Goal: Find specific page/section: Find specific page/section

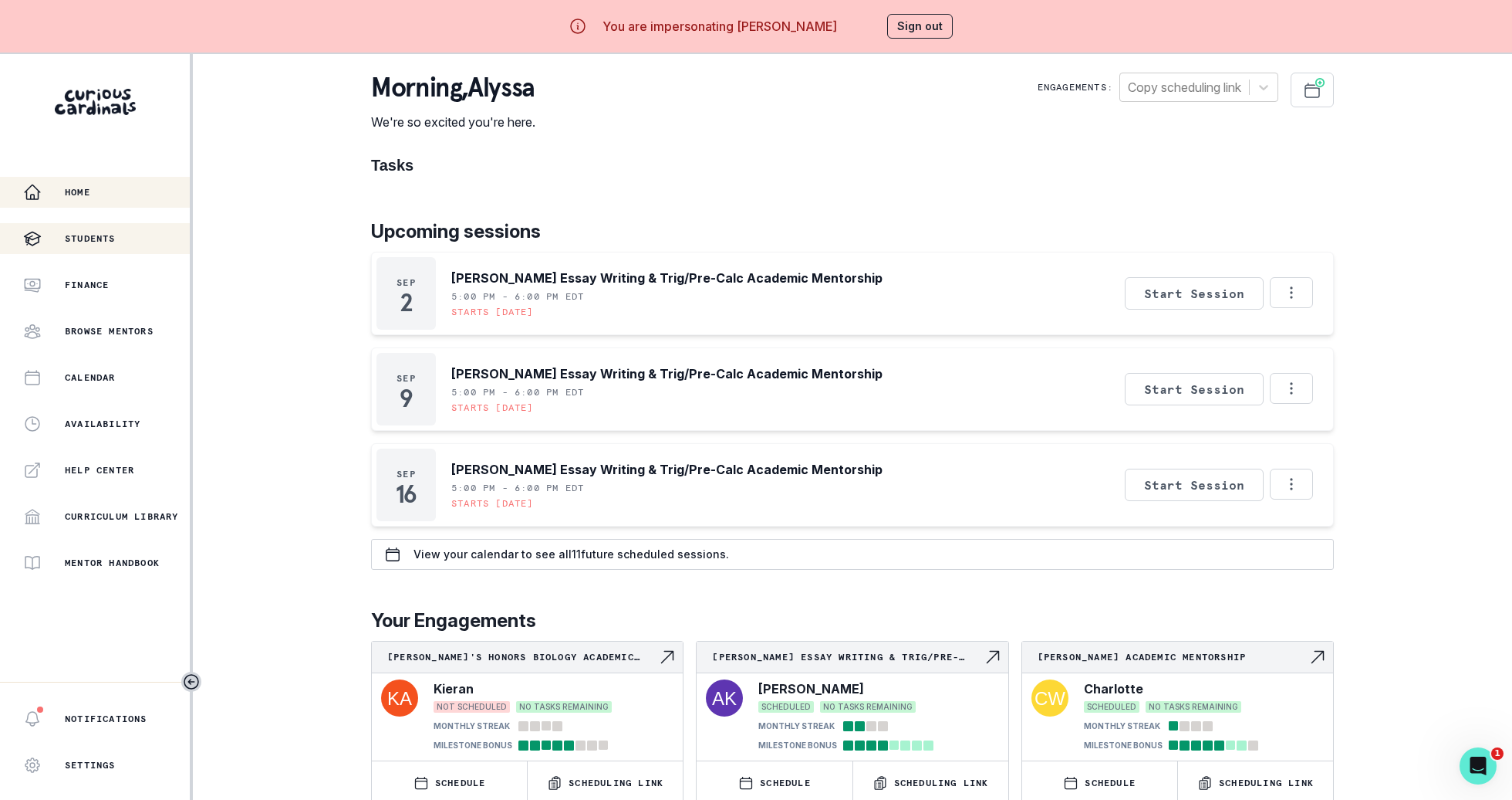
click at [132, 249] on button "Students" at bounding box center [94, 238] width 190 height 31
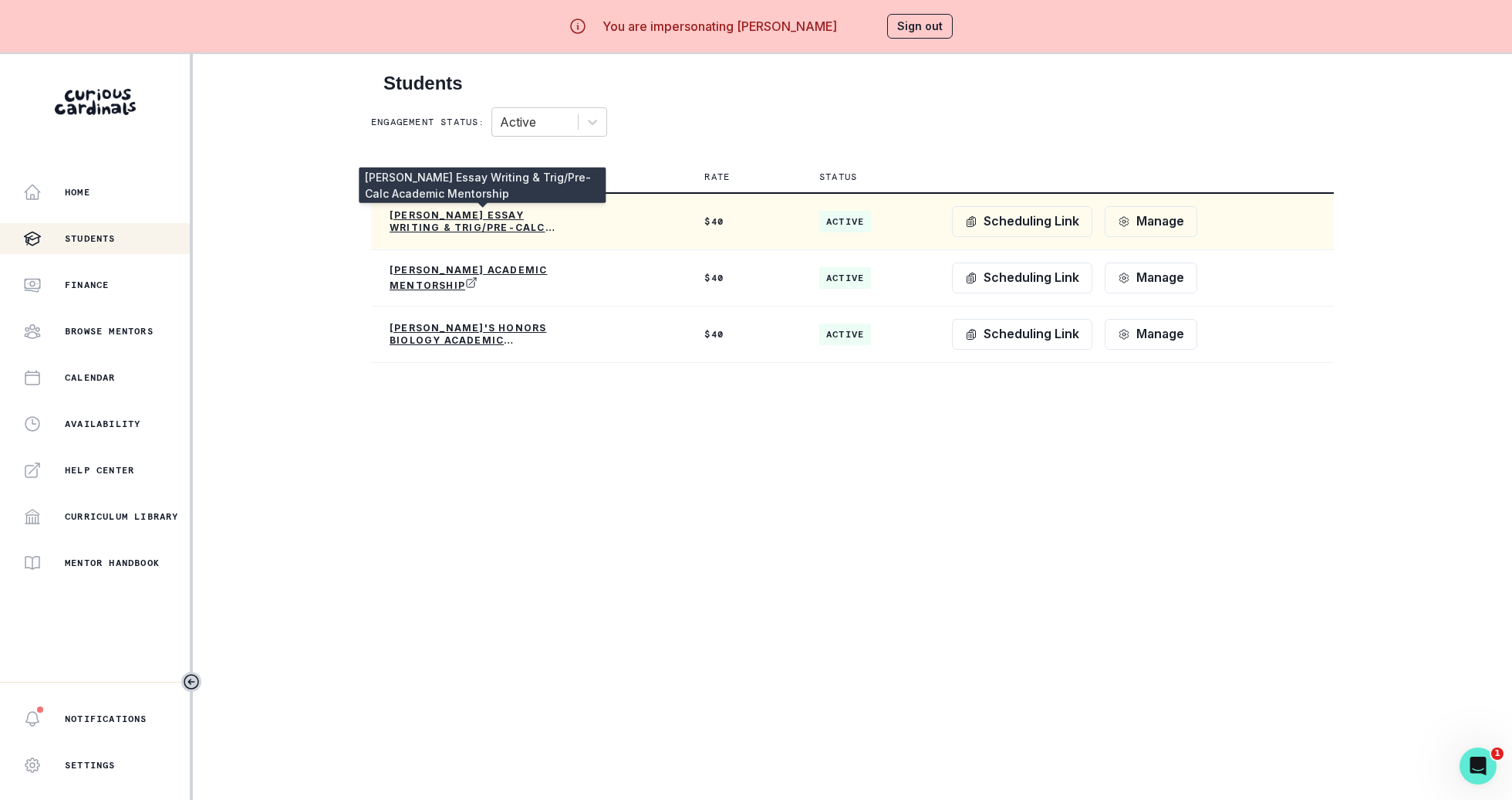
click at [523, 220] on p "[PERSON_NAME] Essay Writing & Trig/Pre-Calc Academic Mentorship" at bounding box center [482, 221] width 185 height 25
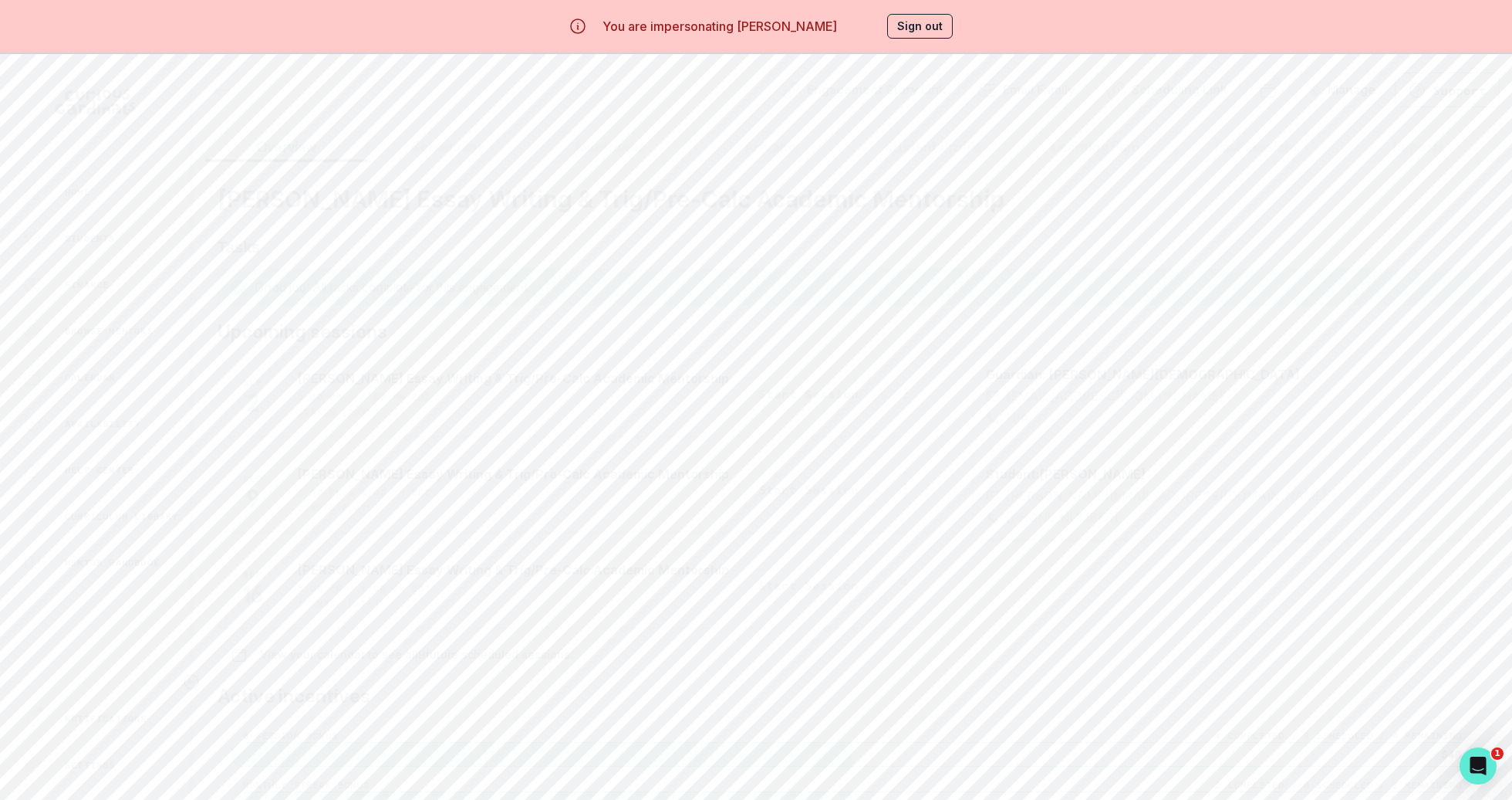
click at [973, 150] on button "Student Profile" at bounding box center [933, 147] width 163 height 30
click at [1389, 655] on button "Copy Student Profile Link" at bounding box center [1385, 665] width 205 height 35
click at [922, 29] on button "Sign out" at bounding box center [920, 26] width 66 height 25
